Goal: Task Accomplishment & Management: Manage account settings

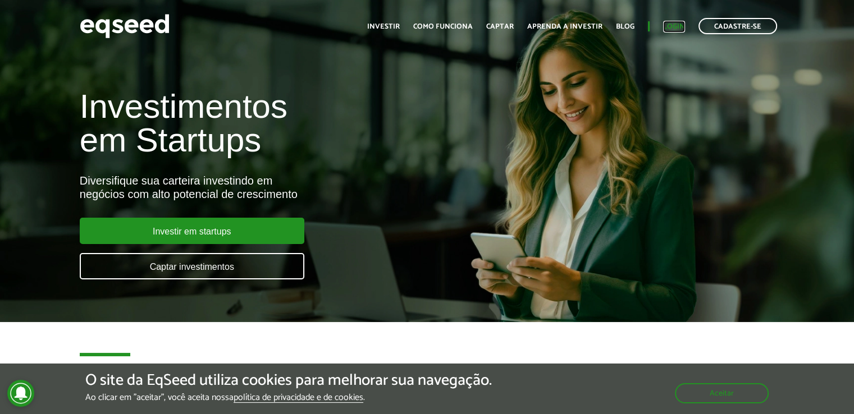
click at [667, 28] on link "Login" at bounding box center [674, 26] width 22 height 7
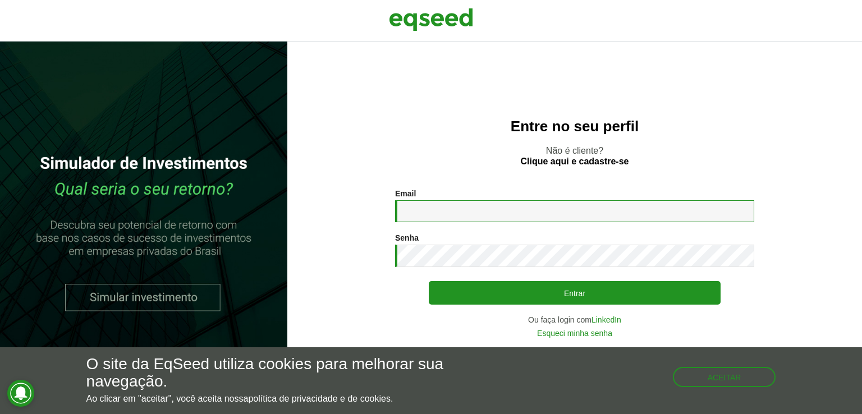
type input "**********"
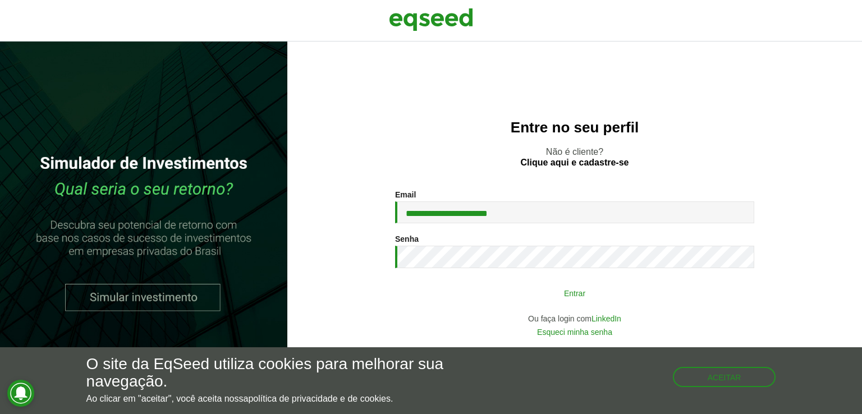
click at [579, 292] on button "Entrar" at bounding box center [575, 292] width 292 height 21
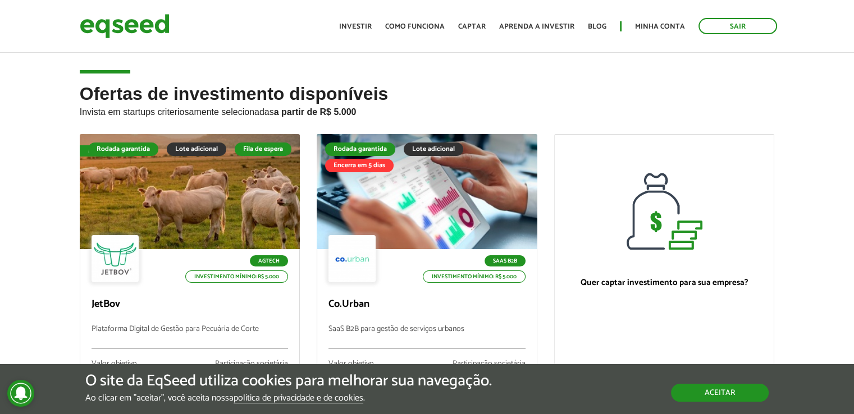
click at [718, 391] on button "Aceitar" at bounding box center [720, 393] width 98 height 18
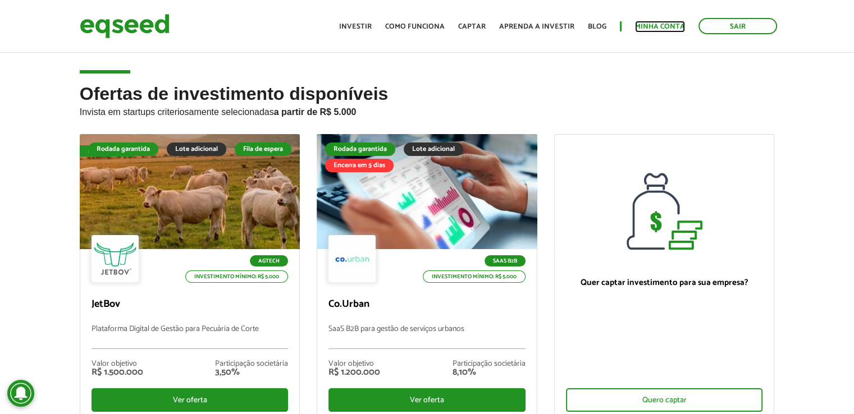
click at [649, 27] on link "Minha conta" at bounding box center [660, 26] width 50 height 7
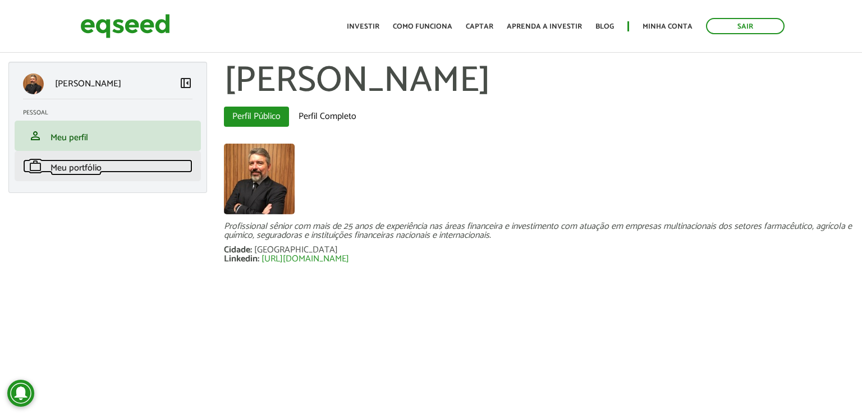
click at [94, 168] on span "Meu portfólio" at bounding box center [76, 168] width 51 height 15
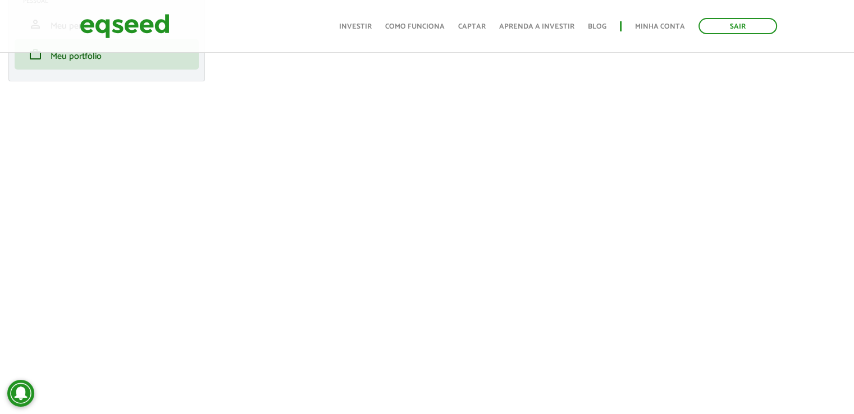
scroll to position [168, 0]
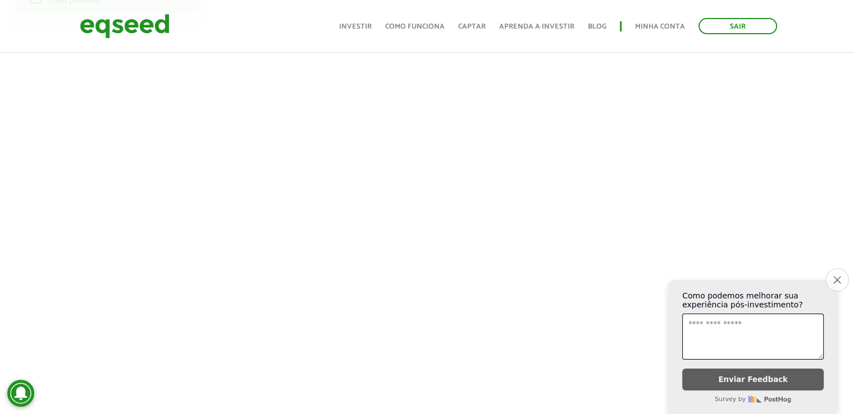
click at [842, 277] on button "Close survey" at bounding box center [837, 280] width 24 height 24
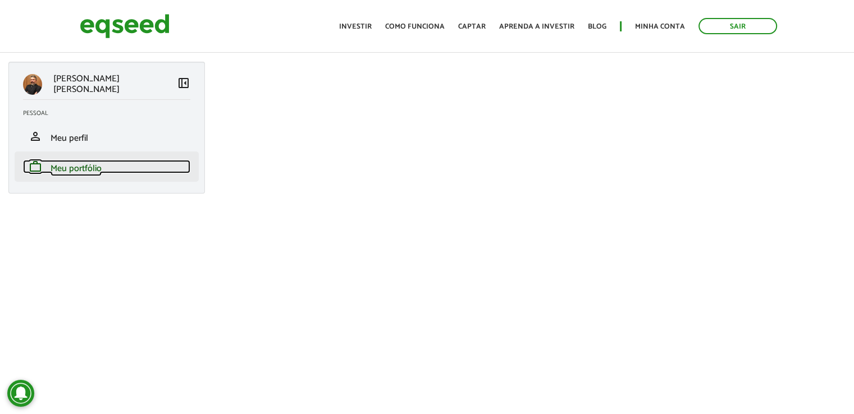
click at [81, 168] on span "Meu portfólio" at bounding box center [76, 168] width 51 height 15
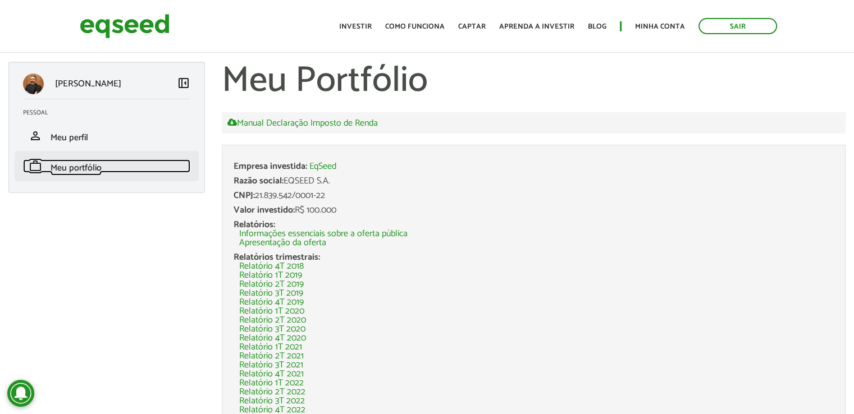
click at [67, 163] on span "Meu portfólio" at bounding box center [76, 168] width 51 height 15
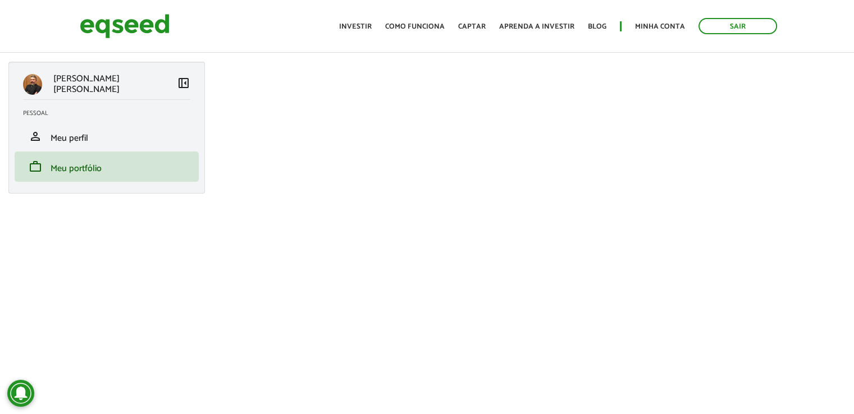
scroll to position [112, 0]
click at [65, 138] on span "Meu perfil" at bounding box center [70, 138] width 38 height 15
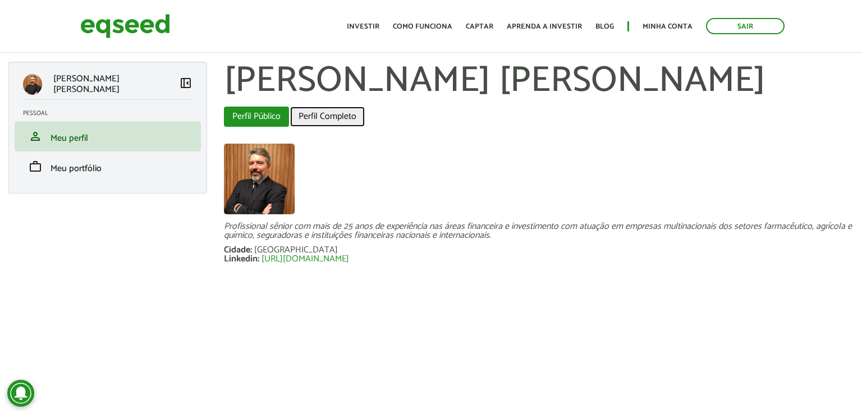
click at [306, 117] on link "Perfil Completo" at bounding box center [327, 117] width 75 height 20
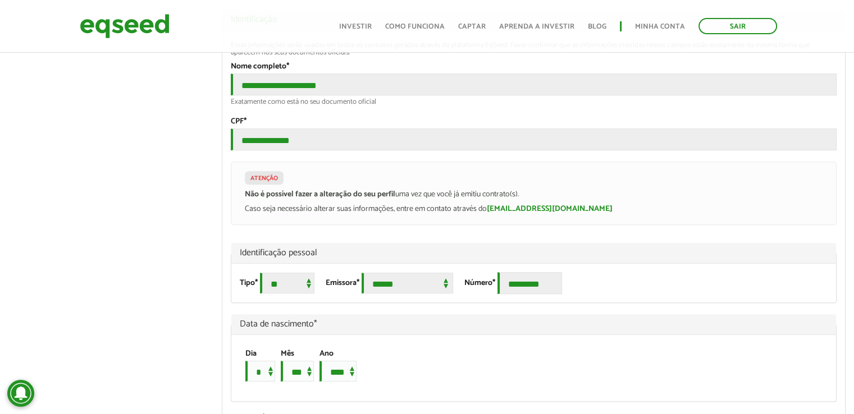
scroll to position [786, 0]
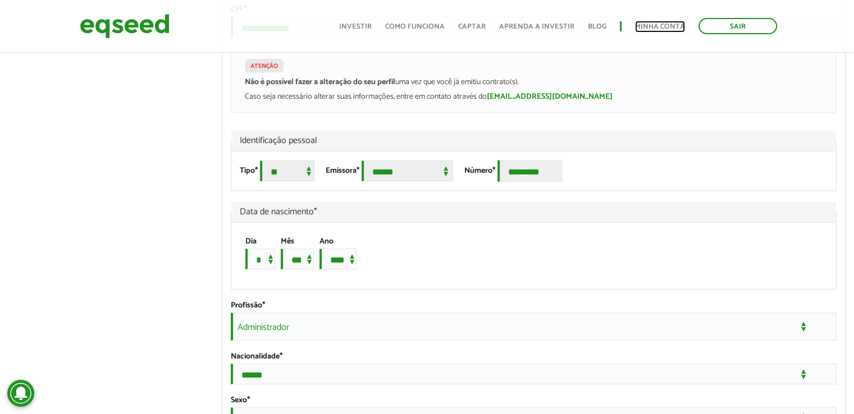
click at [668, 23] on link "Minha conta" at bounding box center [660, 26] width 50 height 7
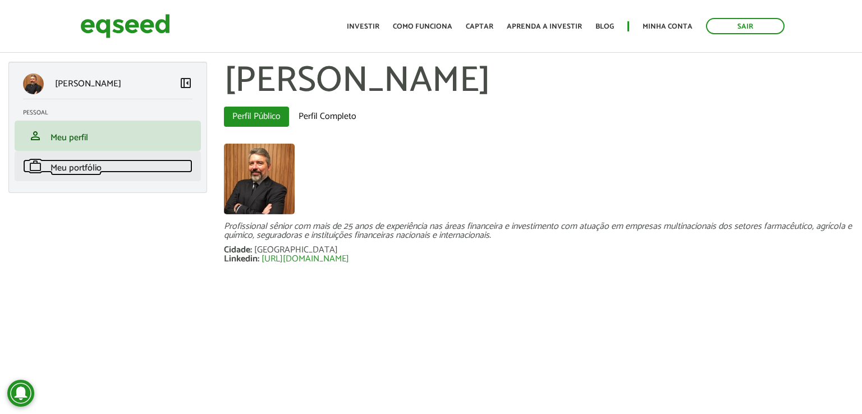
click at [54, 172] on span "Meu portfólio" at bounding box center [76, 168] width 51 height 15
